Goal: Task Accomplishment & Management: Manage account settings

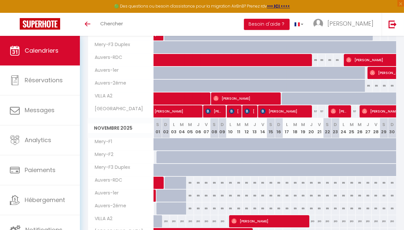
scroll to position [133, 0]
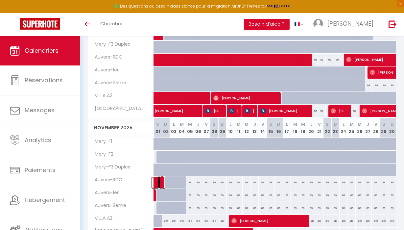
click at [167, 185] on span at bounding box center [166, 182] width 15 height 13
select select "OK"
select select "KO"
select select "0"
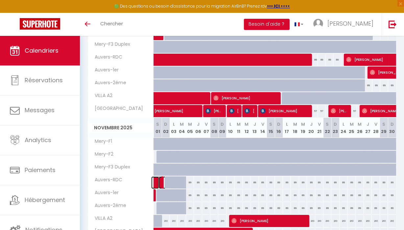
select select "1"
select select
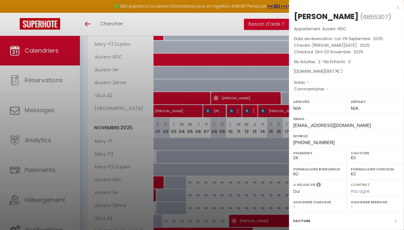
click at [182, 197] on div at bounding box center [202, 115] width 404 height 230
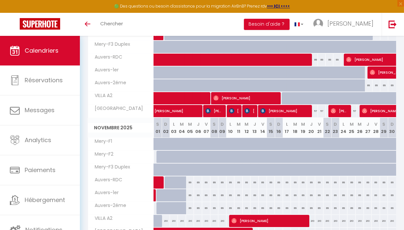
click at [182, 197] on div at bounding box center [185, 199] width 8 height 13
type input "89"
type input "[DATE]"
type input "Mer 05 Novembre 2025"
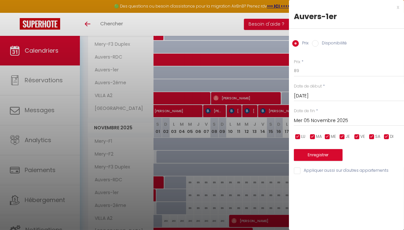
click at [314, 45] on input "Disponibilité" at bounding box center [315, 43] width 7 height 7
radio input "true"
radio input "false"
click at [311, 97] on input "[DATE]" at bounding box center [349, 96] width 110 height 9
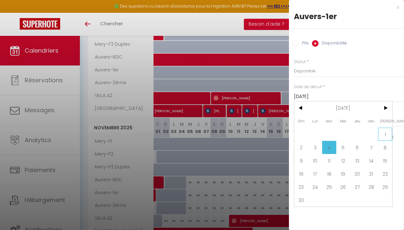
click at [386, 134] on span "1" at bounding box center [385, 134] width 14 height 13
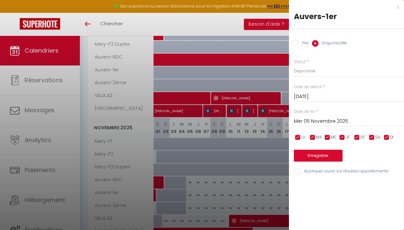
type input "[DATE]"
click at [320, 156] on button "Enregistrer" at bounding box center [318, 156] width 49 height 12
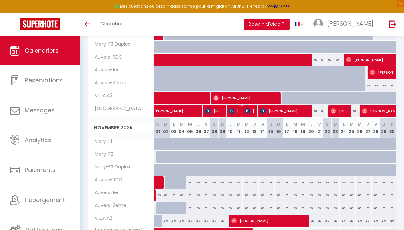
click at [177, 207] on div at bounding box center [177, 212] width 8 height 13
select select "1"
type input "Lun 03 Novembre 2025"
type input "[DATE]"
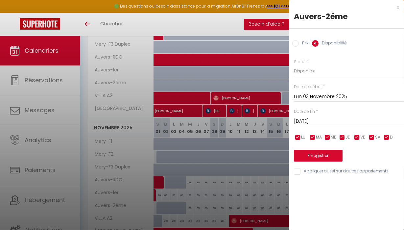
click at [310, 95] on input "Lun 03 Novembre 2025" at bounding box center [349, 96] width 110 height 9
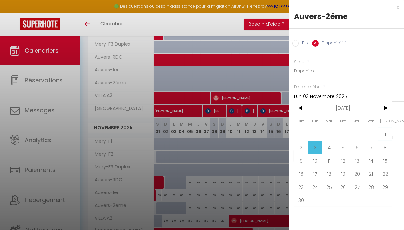
click at [385, 132] on span "1" at bounding box center [385, 134] width 14 height 13
type input "[DATE]"
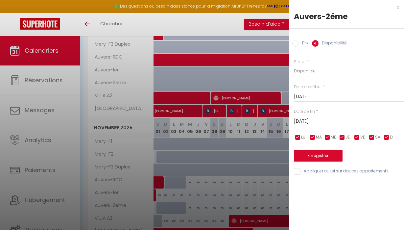
click at [334, 118] on input "[DATE]" at bounding box center [349, 121] width 110 height 9
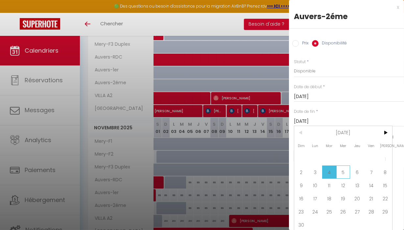
click at [345, 170] on span "5" at bounding box center [344, 172] width 14 height 13
type input "Mer 05 Novembre 2025"
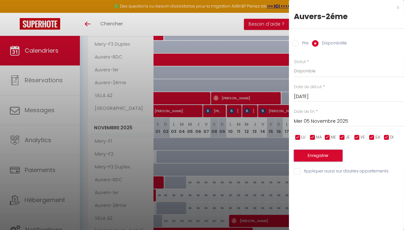
click at [325, 157] on button "Enregistrer" at bounding box center [318, 156] width 49 height 12
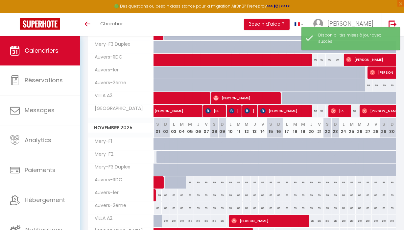
click at [183, 184] on div at bounding box center [185, 186] width 8 height 13
select select "1"
type input "[DATE]"
type input "Mer 05 Novembre 2025"
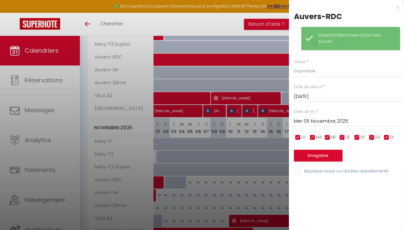
click at [312, 95] on input "[DATE]" at bounding box center [349, 96] width 110 height 9
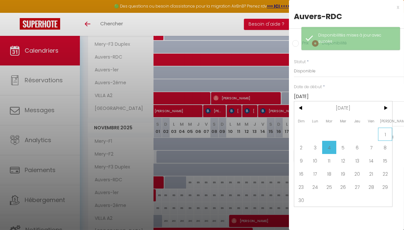
click at [386, 136] on span "1" at bounding box center [385, 134] width 14 height 13
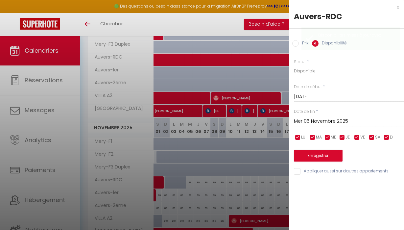
type input "[DATE]"
click at [325, 159] on button "Enregistrer" at bounding box center [318, 156] width 49 height 12
